Goal: Obtain resource: Obtain resource

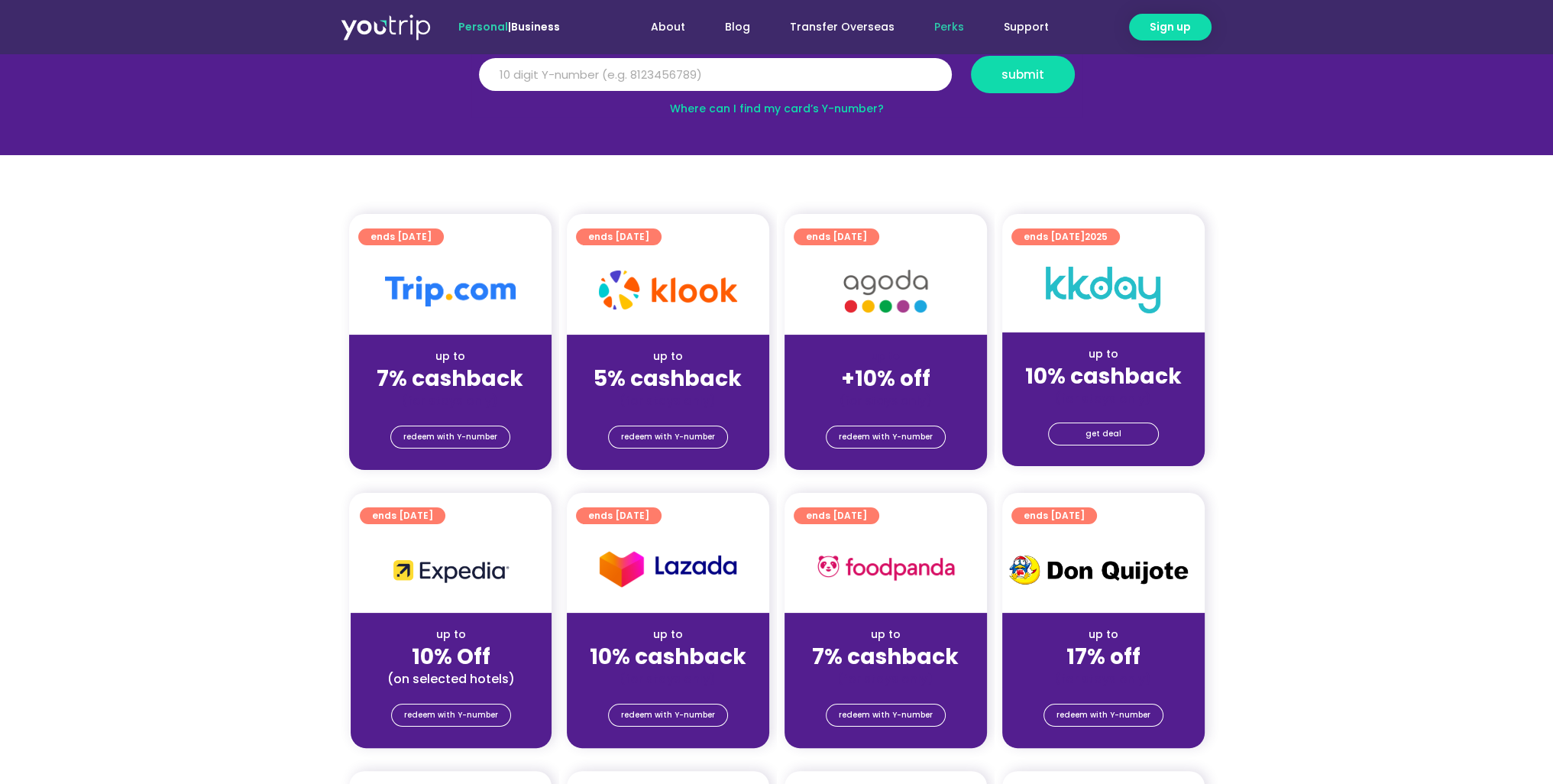
scroll to position [382, 0]
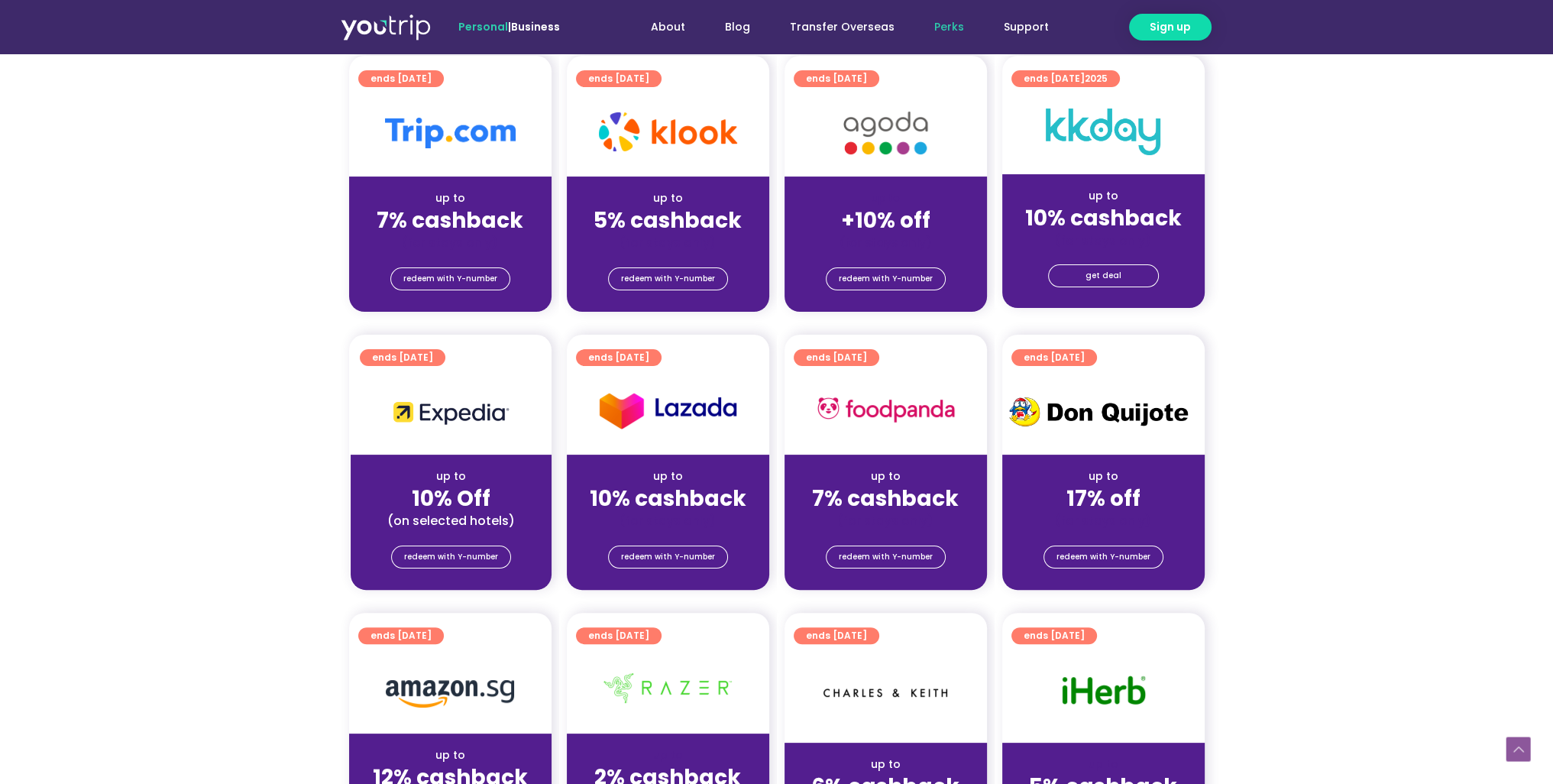
click at [477, 205] on strong "7% cashback" at bounding box center [449, 220] width 146 height 30
click at [460, 278] on span "redeem with Y-number" at bounding box center [450, 279] width 94 height 21
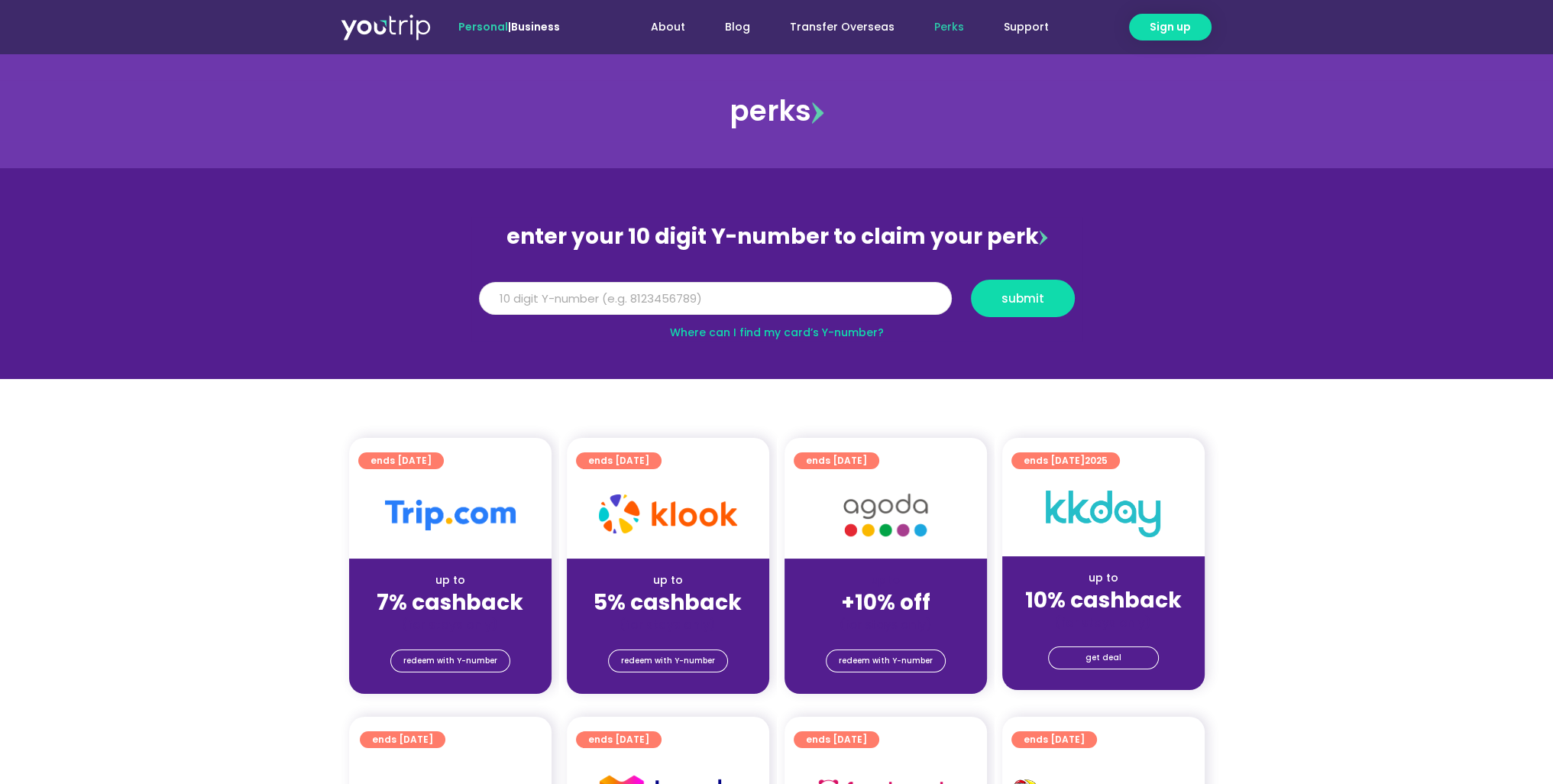
click at [840, 301] on input "Y Number" at bounding box center [715, 299] width 473 height 34
click at [685, 298] on input "Y Number" at bounding box center [715, 299] width 473 height 34
click at [971, 280] on button "submit" at bounding box center [1023, 298] width 104 height 37
type input "8116365455"
click at [971, 280] on button "submit" at bounding box center [1023, 298] width 104 height 37
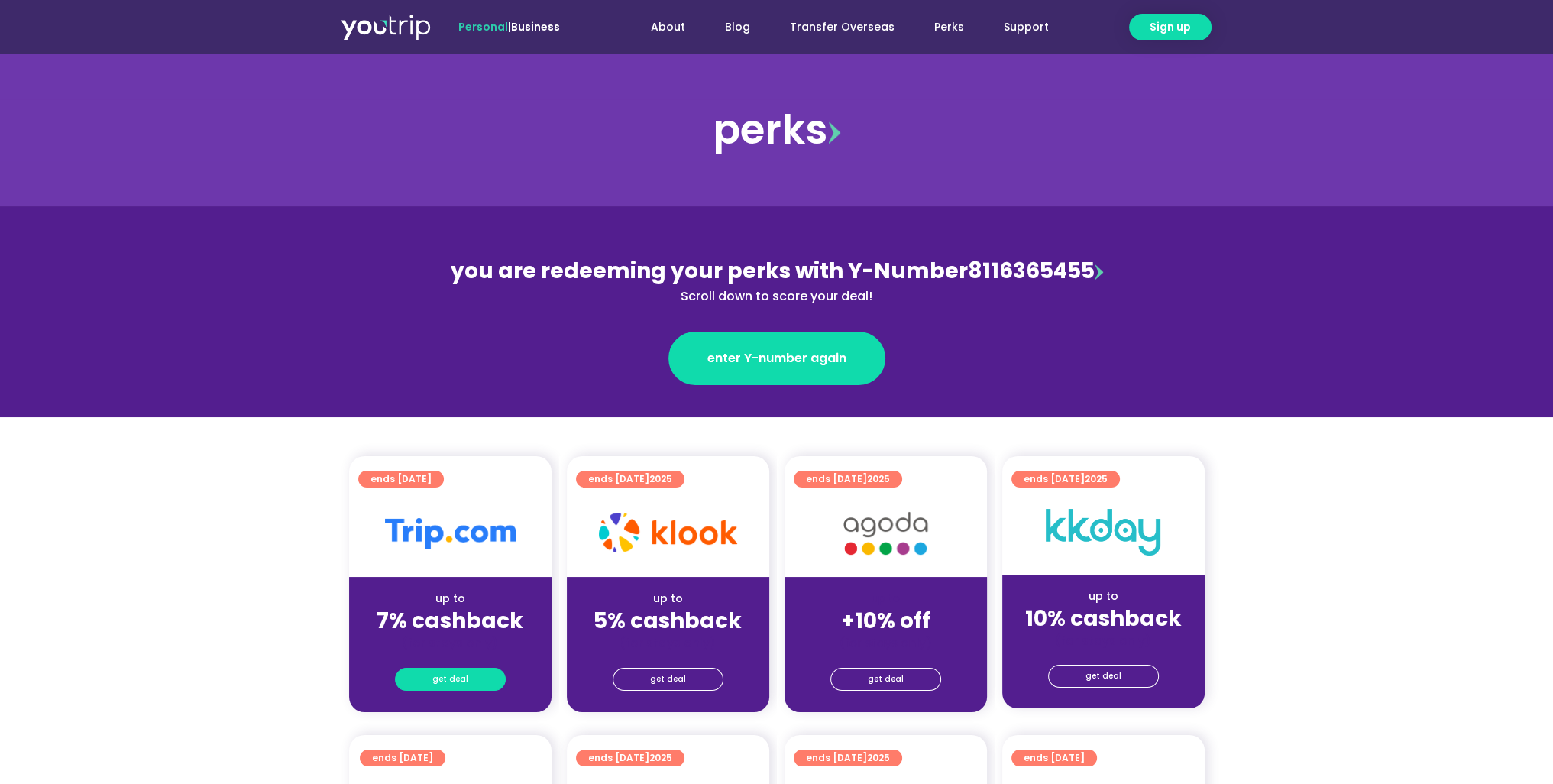
click at [474, 679] on link "get deal" at bounding box center [450, 679] width 111 height 23
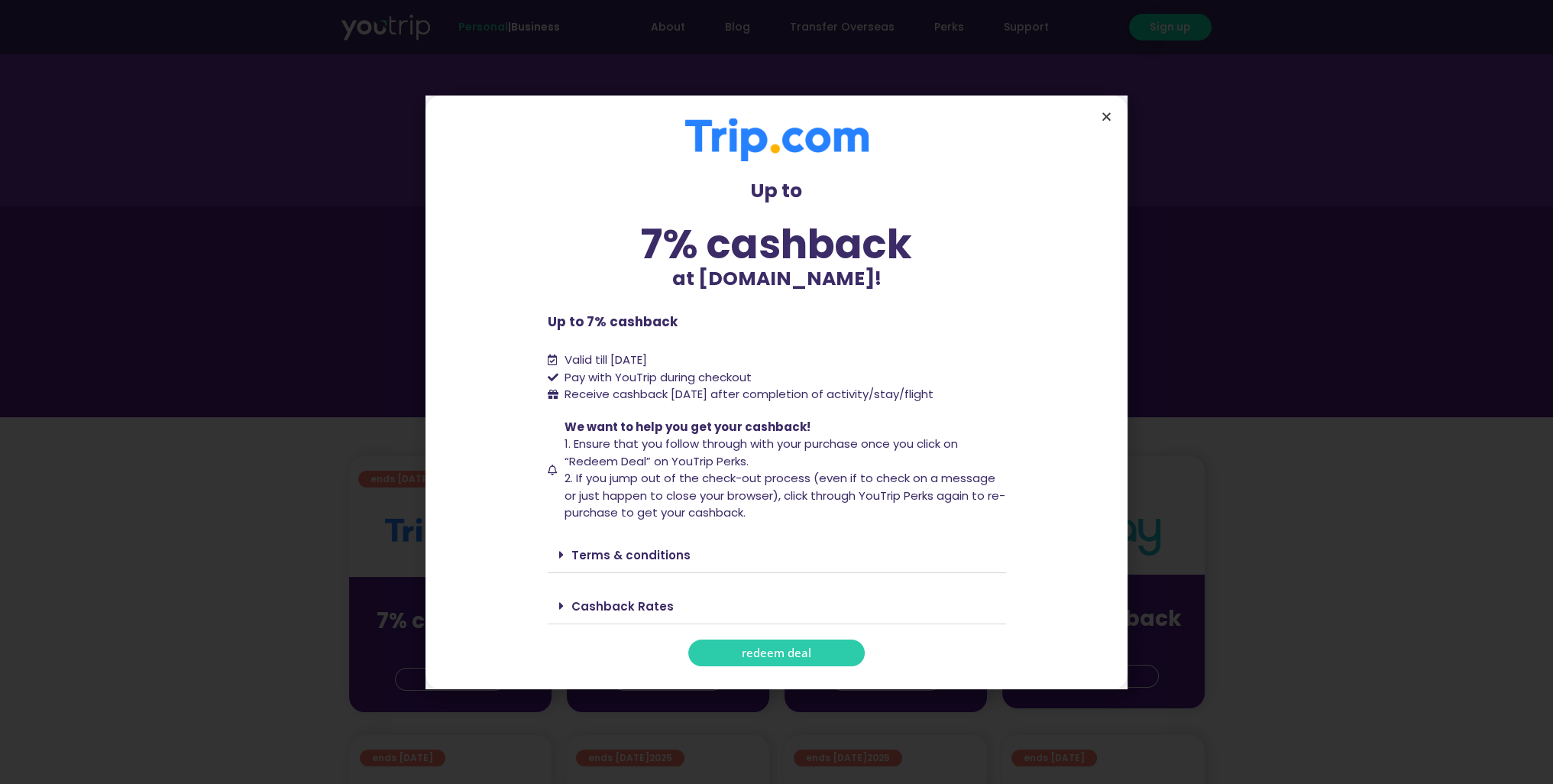
click at [1104, 114] on icon "Close" at bounding box center [1107, 116] width 11 height 11
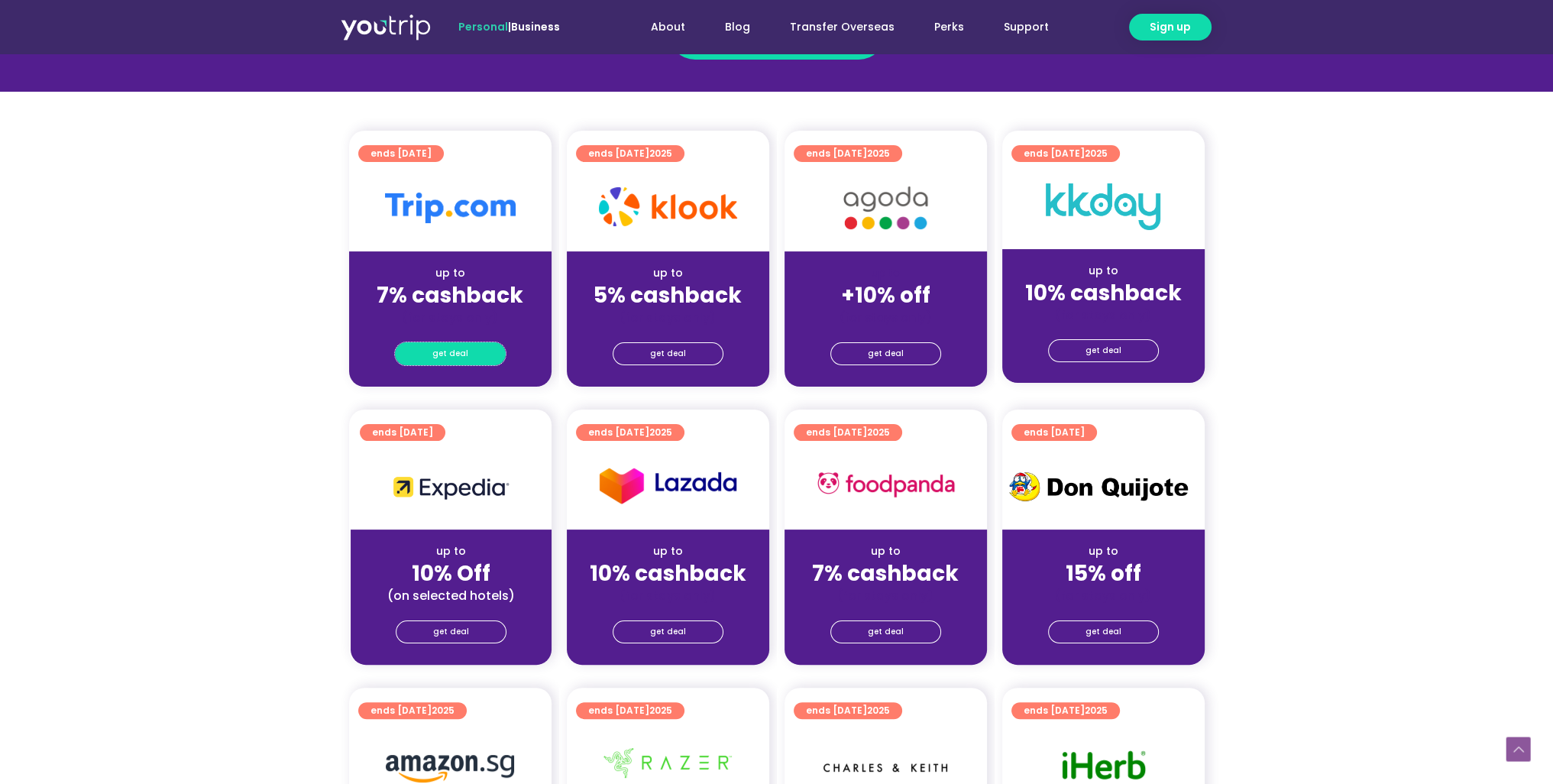
scroll to position [306, 0]
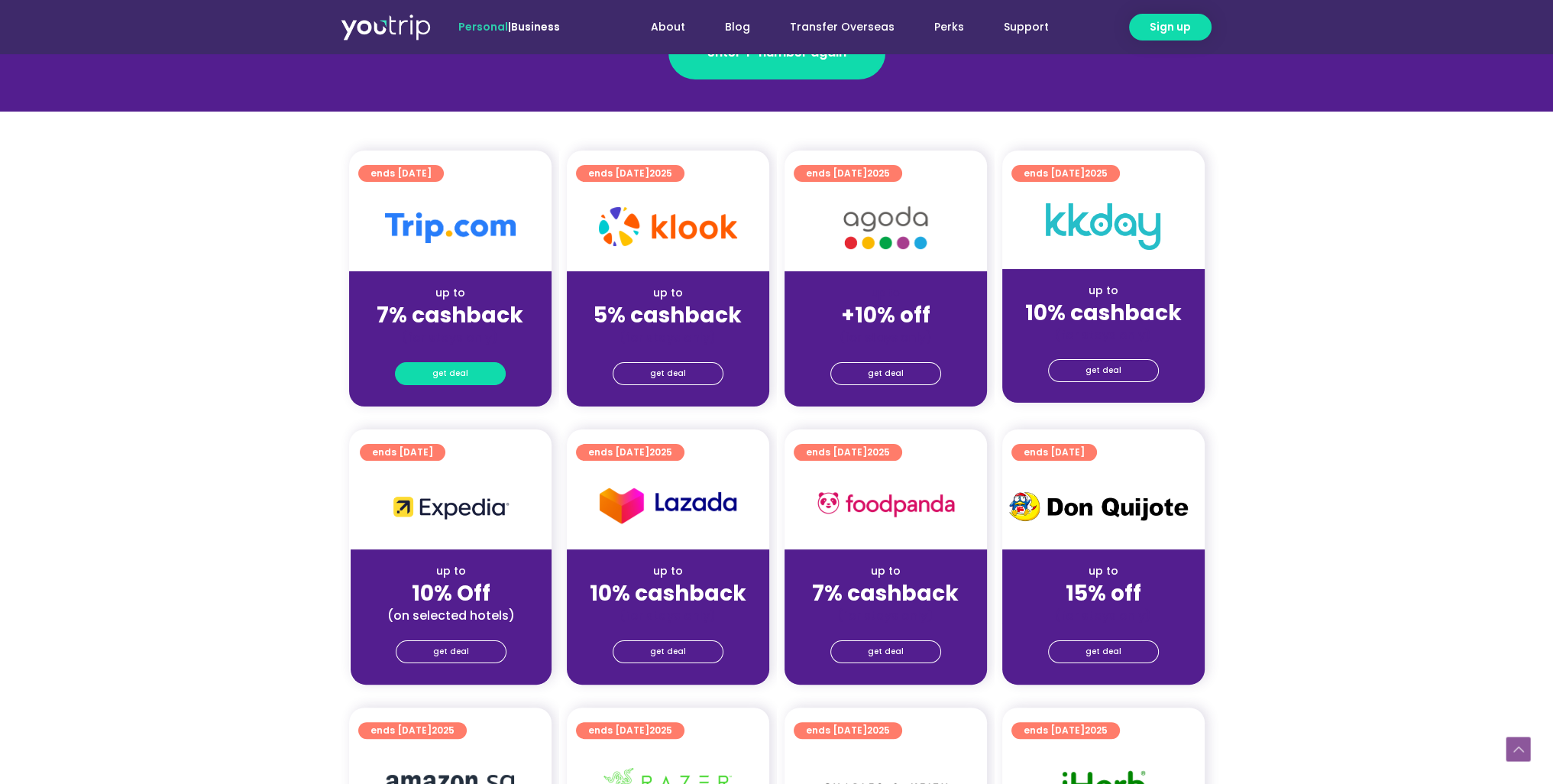
click at [428, 381] on link "get deal" at bounding box center [450, 373] width 111 height 23
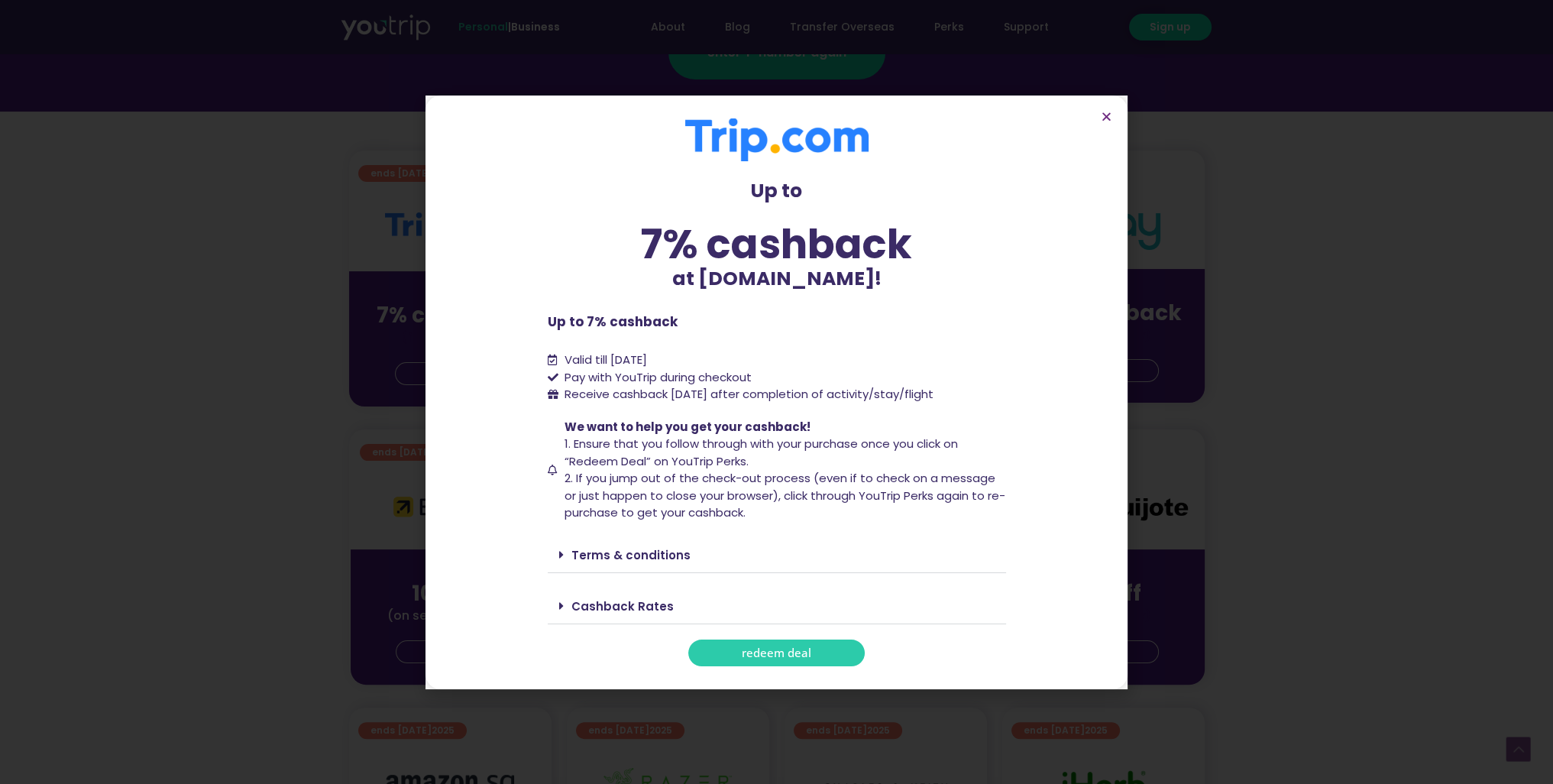
click at [793, 650] on span "redeem deal" at bounding box center [777, 653] width 70 height 11
